Goal: Information Seeking & Learning: Find specific fact

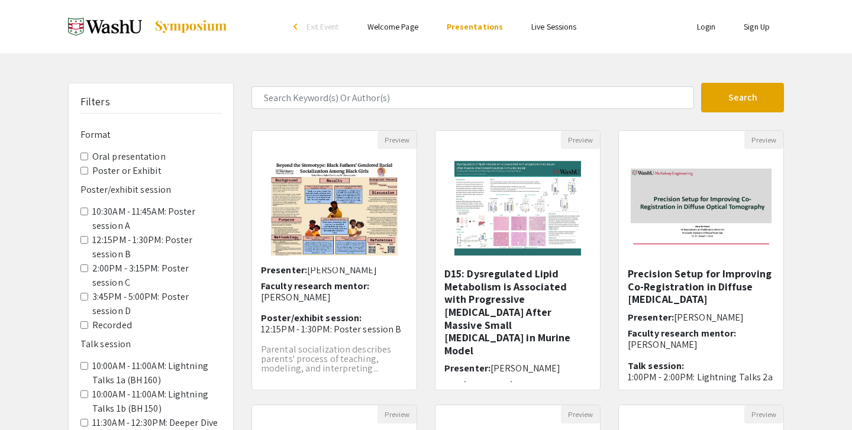
click at [126, 159] on label "Oral presentation" at bounding box center [128, 157] width 73 height 14
click at [88, 159] on presentation "Oral presentation" at bounding box center [84, 157] width 8 height 8
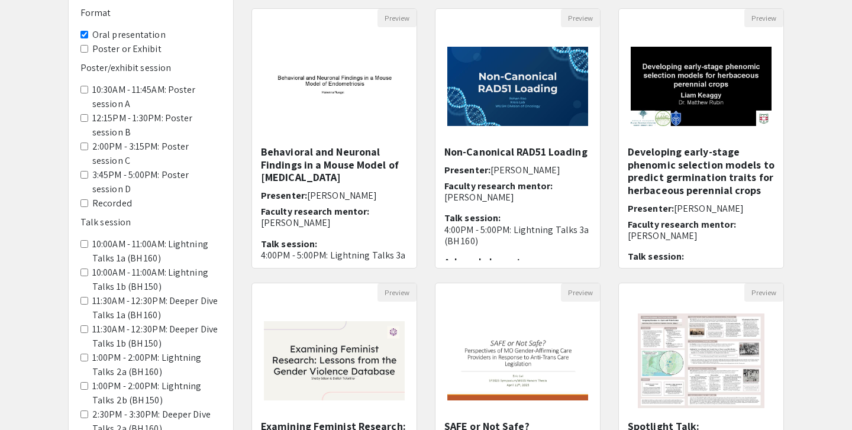
scroll to position [354, 0]
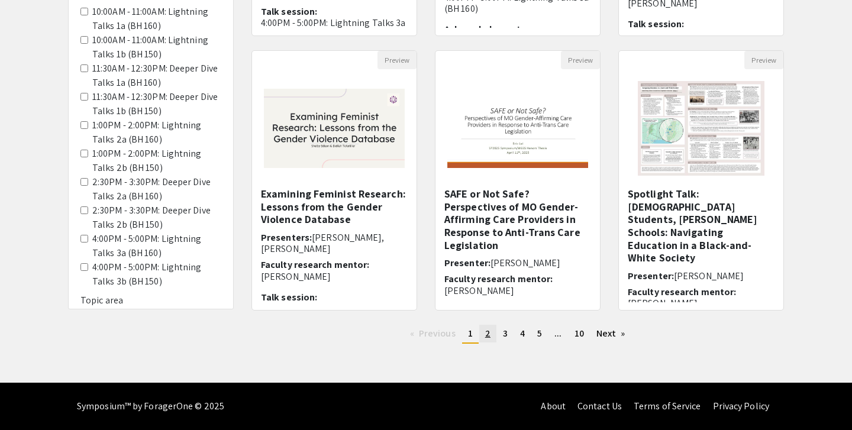
click at [480, 331] on link "page 2" at bounding box center [487, 334] width 17 height 18
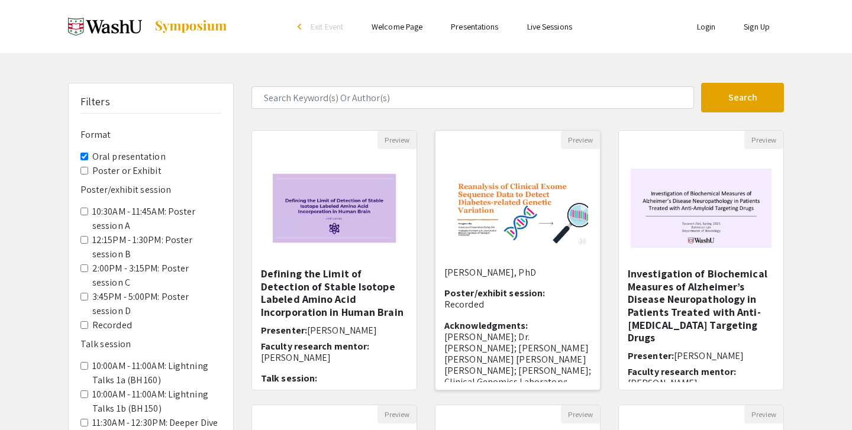
scroll to position [121, 0]
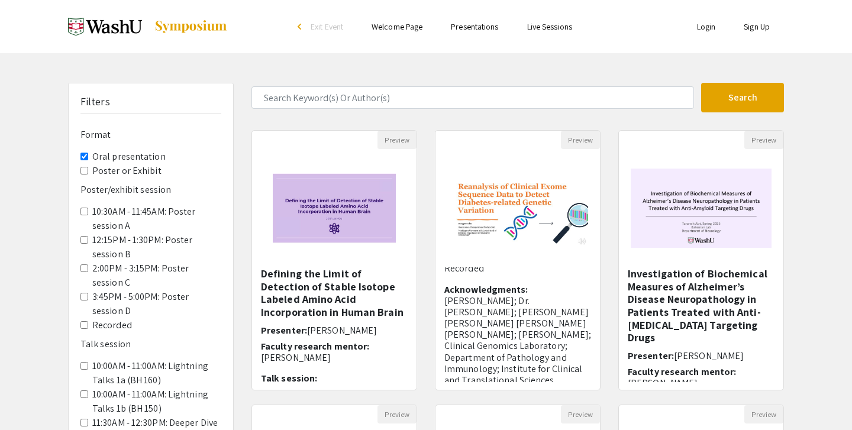
click at [122, 154] on label "Oral presentation" at bounding box center [128, 157] width 73 height 14
click at [88, 154] on presentation "Oral presentation" at bounding box center [84, 157] width 8 height 8
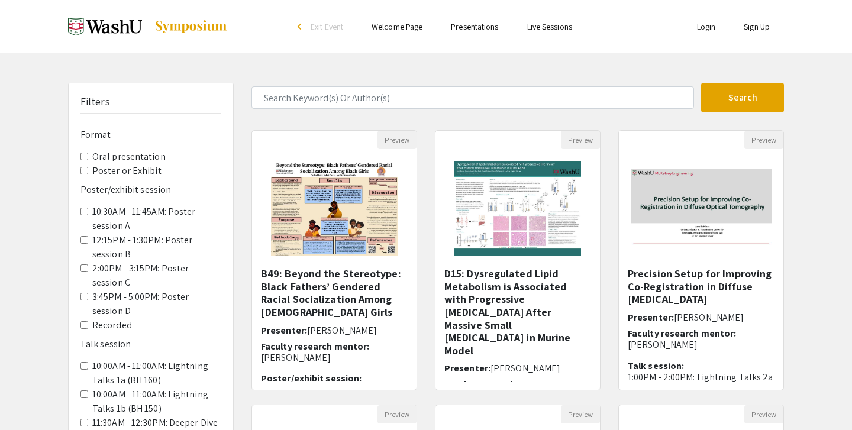
click at [102, 168] on label "Poster or Exhibit" at bounding box center [126, 171] width 69 height 14
click at [88, 168] on Exhibit "Poster or Exhibit" at bounding box center [84, 171] width 8 height 8
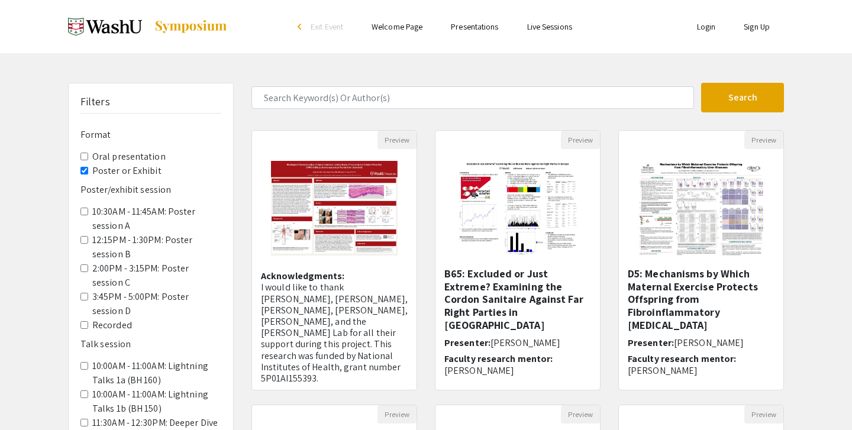
click at [396, 109] on form "Search" at bounding box center [518, 98] width 550 height 30
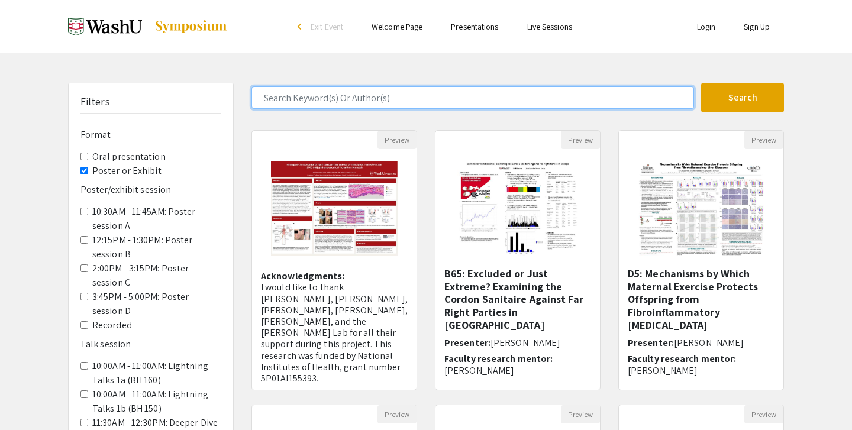
click at [396, 103] on input "Search Keyword(s) Or Author(s)" at bounding box center [472, 97] width 443 height 22
type input "vikram"
click at [701, 83] on button "Search" at bounding box center [742, 98] width 83 height 30
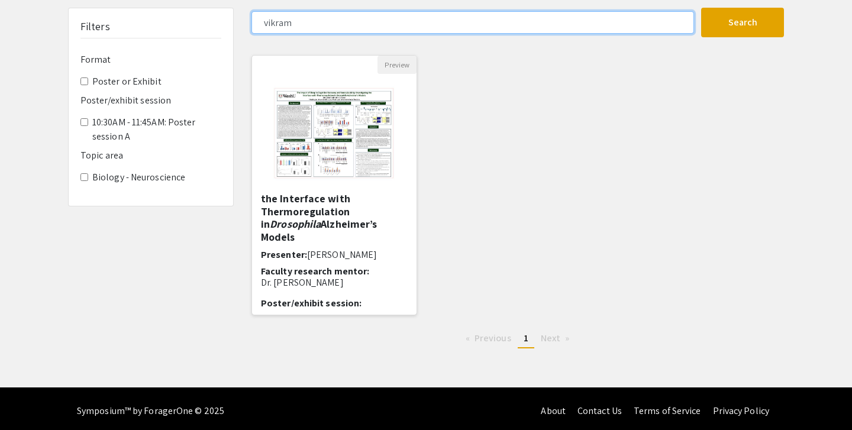
scroll to position [48, 0]
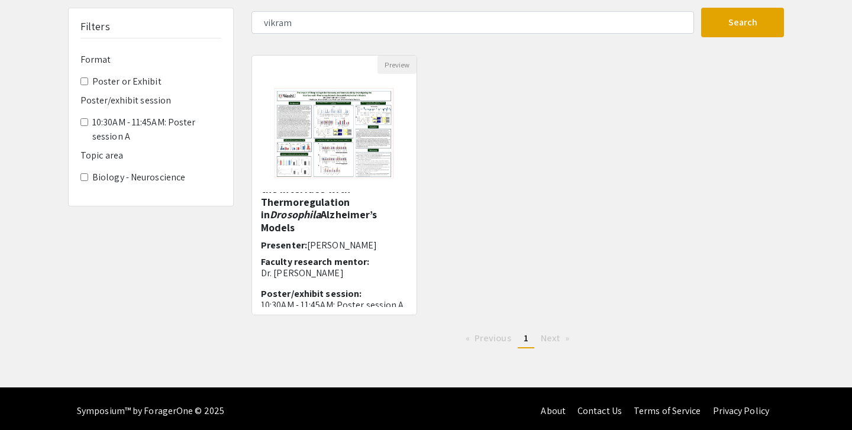
click at [734, 114] on div "Preview A57: The Impact of Sleep in Cognitive Recovery and Neuroplasticity: Inv…" at bounding box center [518, 192] width 550 height 275
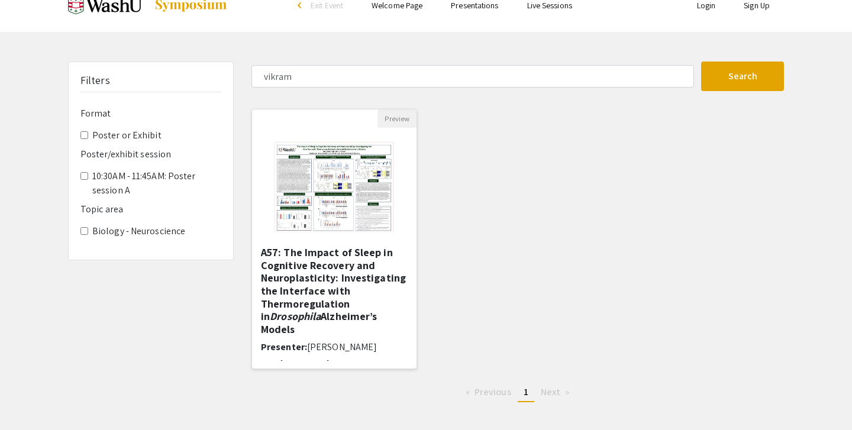
scroll to position [0, 0]
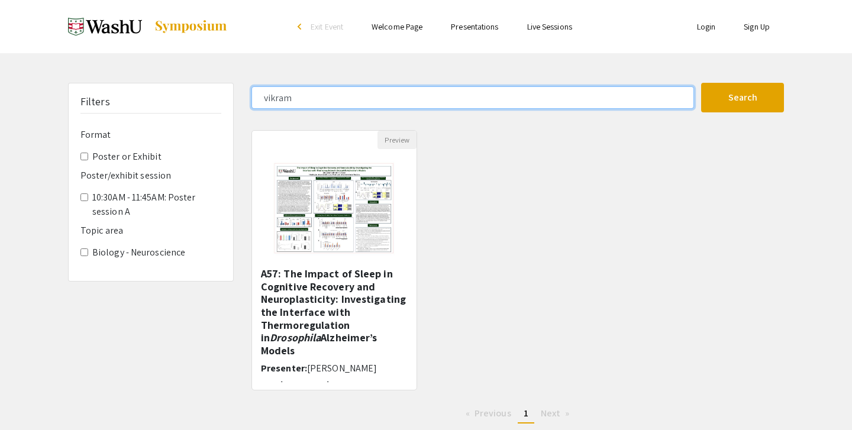
click at [337, 95] on input "vikram" at bounding box center [472, 97] width 443 height 22
type input "[PERSON_NAME]"
click at [701, 83] on button "Search" at bounding box center [742, 98] width 83 height 30
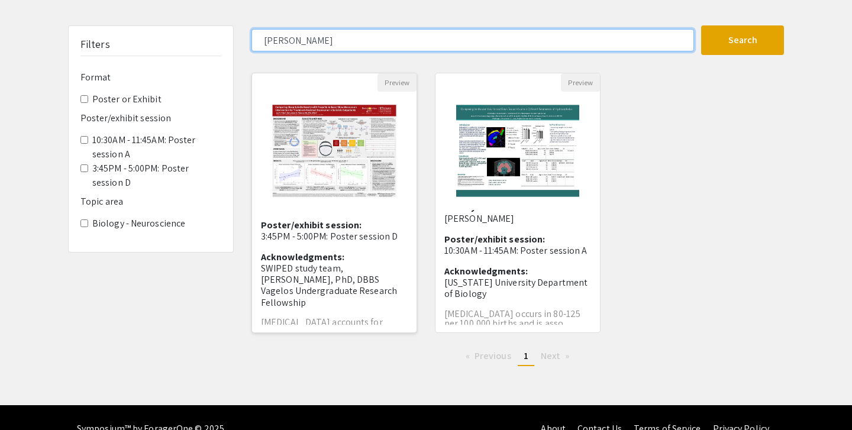
scroll to position [52, 0]
